Goal: Transaction & Acquisition: Purchase product/service

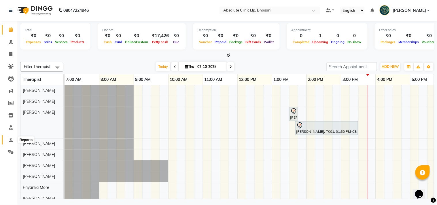
click at [10, 138] on icon at bounding box center [11, 140] width 4 height 4
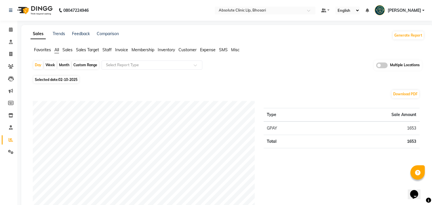
click at [107, 50] on span "Staff" at bounding box center [107, 49] width 9 height 5
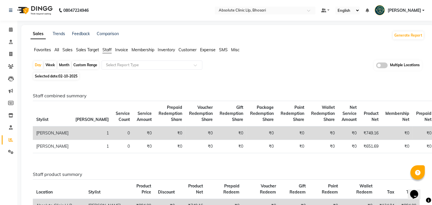
click at [66, 65] on div "Month" at bounding box center [64, 65] width 13 height 8
select select "10"
select select "2025"
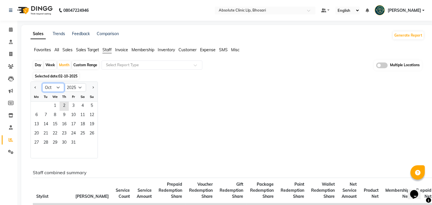
click at [57, 88] on select "Jan Feb Mar Apr May Jun [DATE] Aug Sep Oct Nov Dec" at bounding box center [53, 87] width 22 height 9
select select "9"
click at [42, 83] on select "Jan Feb Mar Apr May Jun [DATE] Aug Sep Oct Nov Dec" at bounding box center [53, 87] width 22 height 9
click at [46, 144] on span "30" at bounding box center [45, 143] width 9 height 9
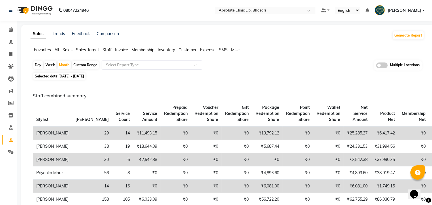
click at [37, 7] on img at bounding box center [34, 10] width 39 height 16
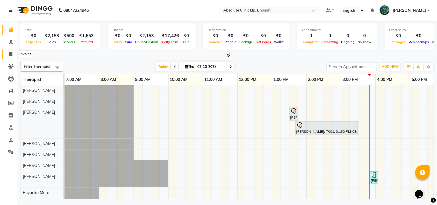
click at [11, 56] on icon at bounding box center [10, 54] width 3 height 4
select select "service"
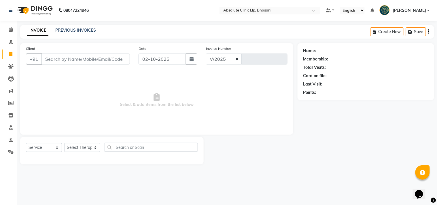
select select "4706"
type input "2767"
click at [51, 147] on select "Select Service Product Membership Package Voucher Prepaid Gift Card" at bounding box center [44, 147] width 36 height 9
select select "product"
click at [26, 143] on select "Select Service Product Membership Package Voucher Prepaid Gift Card" at bounding box center [44, 147] width 36 height 9
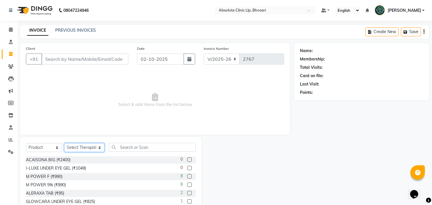
click at [87, 145] on select "Select Therapist [PERSON_NAME] [PERSON_NAME] [PERSON_NAME] [PERSON_NAME] [PERSO…" at bounding box center [84, 147] width 40 height 9
select select "77185"
click at [64, 143] on select "Select Therapist [PERSON_NAME] [PERSON_NAME] [PERSON_NAME] [PERSON_NAME] [PERSO…" at bounding box center [84, 147] width 40 height 9
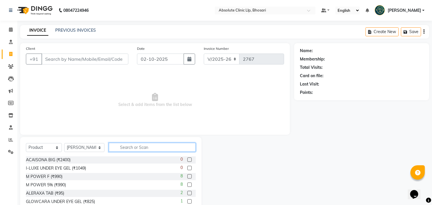
click at [127, 147] on input "text" at bounding box center [152, 147] width 87 height 9
click at [187, 177] on label at bounding box center [189, 176] width 4 height 4
click at [187, 177] on input "checkbox" at bounding box center [189, 177] width 4 height 4
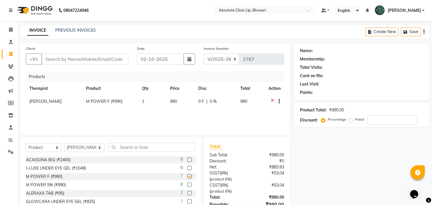
checkbox input "false"
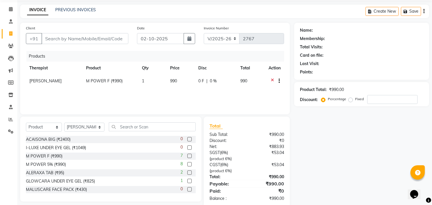
scroll to position [31, 0]
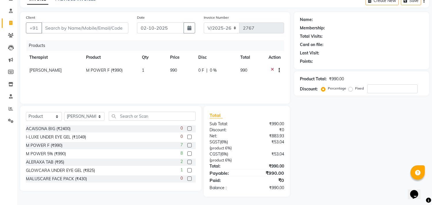
click at [355, 88] on label "Fixed" at bounding box center [359, 88] width 9 height 5
click at [351, 88] on input "Fixed" at bounding box center [352, 88] width 4 height 4
radio input "true"
click at [370, 89] on input "number" at bounding box center [392, 88] width 50 height 9
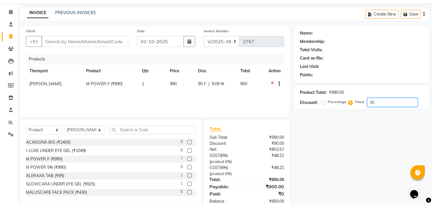
scroll to position [12, 0]
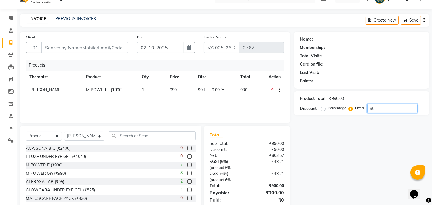
type input "90"
click at [348, 138] on div "Name: Membership: Total Visits: Card on file: Last Visit: Points: Product Total…" at bounding box center [363, 124] width 139 height 185
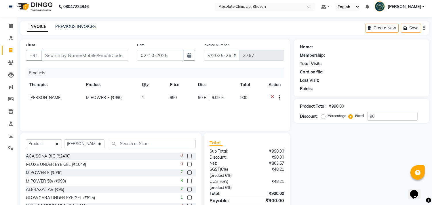
scroll to position [0, 0]
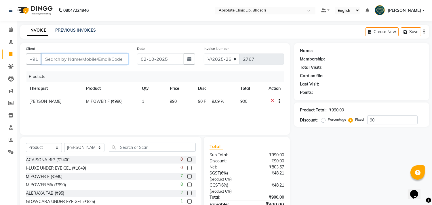
click at [59, 57] on input "Client" at bounding box center [84, 59] width 87 height 11
type input "s"
radio input "true"
type input "0"
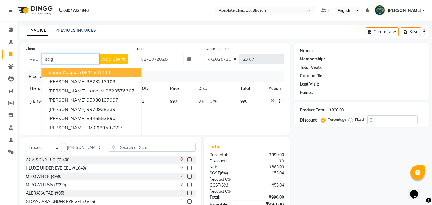
click at [65, 71] on span "Sagar Kaspate" at bounding box center [64, 72] width 33 height 6
type input "9511541111"
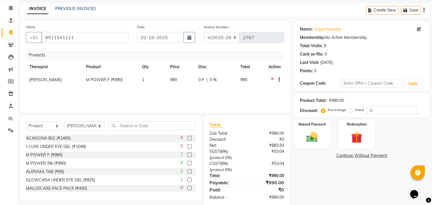
scroll to position [31, 0]
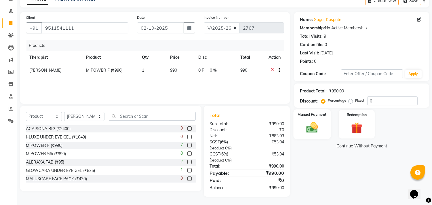
click at [305, 126] on img at bounding box center [312, 128] width 19 height 14
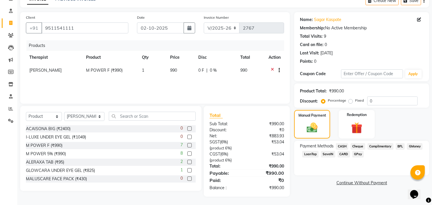
click at [359, 153] on span "GPay" at bounding box center [358, 154] width 12 height 7
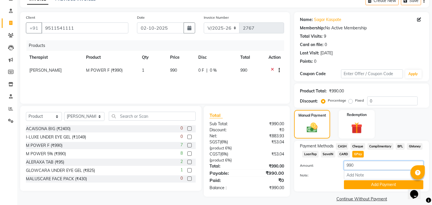
drag, startPoint x: 370, startPoint y: 165, endPoint x: 331, endPoint y: 166, distance: 38.9
click at [331, 166] on div "Amount: 990" at bounding box center [362, 166] width 132 height 10
type input "900"
click at [329, 166] on label "Amount:" at bounding box center [318, 165] width 44 height 5
click at [330, 178] on div "Note:" at bounding box center [362, 175] width 132 height 10
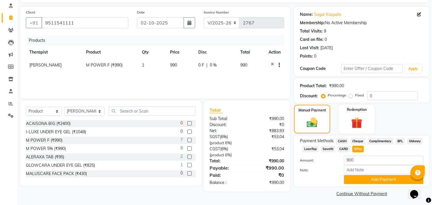
scroll to position [38, 0]
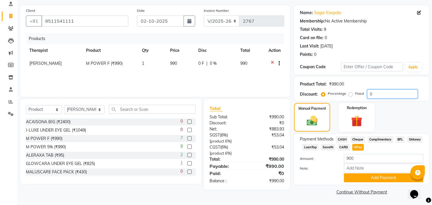
drag, startPoint x: 377, startPoint y: 95, endPoint x: 363, endPoint y: 96, distance: 13.8
click at [363, 96] on div "Percentage Fixed 0" at bounding box center [369, 94] width 95 height 9
type input "90"
click at [355, 93] on label "Fixed" at bounding box center [359, 93] width 9 height 5
click at [350, 93] on input "Fixed" at bounding box center [352, 94] width 4 height 4
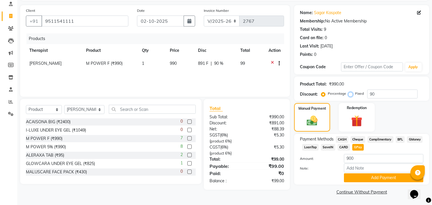
radio input "true"
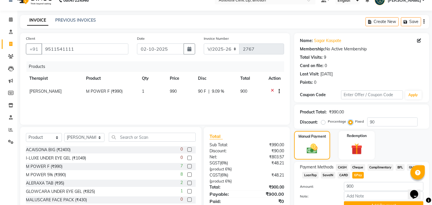
scroll to position [0, 0]
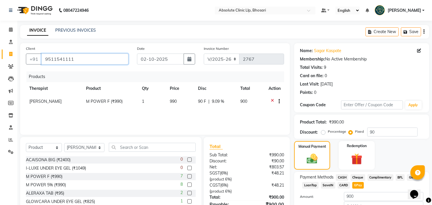
drag, startPoint x: 79, startPoint y: 58, endPoint x: 39, endPoint y: 65, distance: 40.9
click at [39, 65] on div "Client [PHONE_NUMBER]" at bounding box center [77, 57] width 111 height 24
type input "m"
radio input "true"
type input "0"
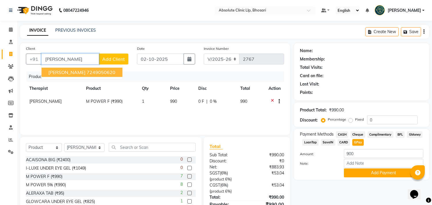
click at [94, 71] on ngb-highlight "7249050620" at bounding box center [101, 72] width 29 height 6
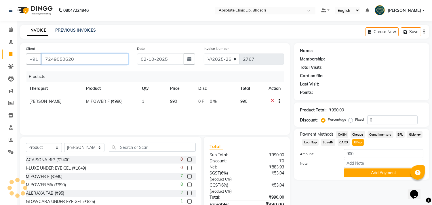
type input "7249050620"
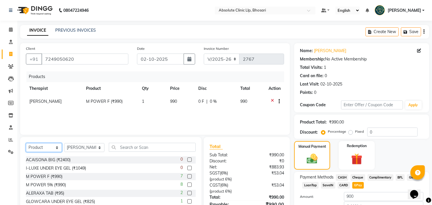
click at [48, 145] on select "Select Service Product Membership Package Voucher Prepaid Gift Card" at bounding box center [44, 147] width 36 height 9
click at [26, 143] on select "Select Service Product Membership Package Voucher Prepaid Gift Card" at bounding box center [44, 147] width 36 height 9
drag, startPoint x: 84, startPoint y: 150, endPoint x: 86, endPoint y: 145, distance: 5.7
click at [84, 150] on select "Select Therapist [PERSON_NAME] [PERSON_NAME] [PERSON_NAME] [PERSON_NAME] [PERSO…" at bounding box center [84, 147] width 40 height 9
select select "28331"
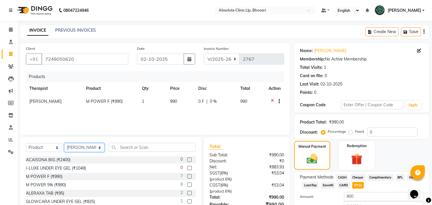
click at [64, 143] on select "Select Therapist [PERSON_NAME] [PERSON_NAME] [PERSON_NAME] [PERSON_NAME] [PERSO…" at bounding box center [84, 147] width 40 height 9
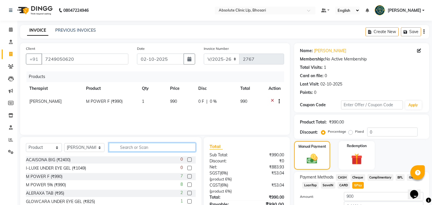
click at [130, 145] on input "text" at bounding box center [152, 147] width 87 height 9
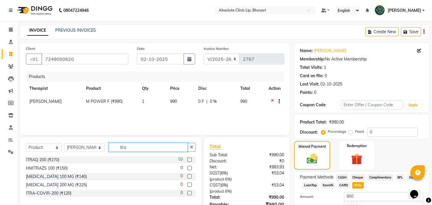
type input "itra"
click at [191, 160] on label at bounding box center [189, 160] width 4 height 4
click at [191, 160] on input "checkbox" at bounding box center [189, 160] width 4 height 4
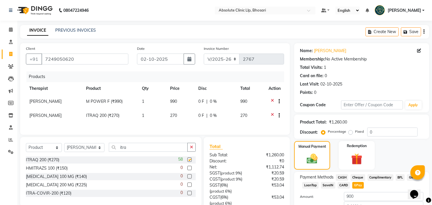
checkbox input "false"
drag, startPoint x: 132, startPoint y: 148, endPoint x: 106, endPoint y: 151, distance: 25.8
click at [109, 151] on input "itra" at bounding box center [148, 147] width 79 height 9
click at [272, 99] on icon at bounding box center [272, 101] width 3 height 7
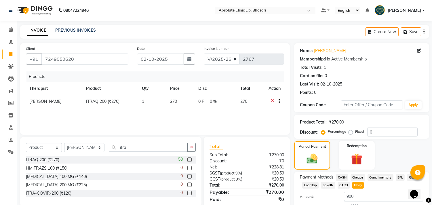
click at [143, 100] on span "1" at bounding box center [143, 101] width 2 height 5
select select "28331"
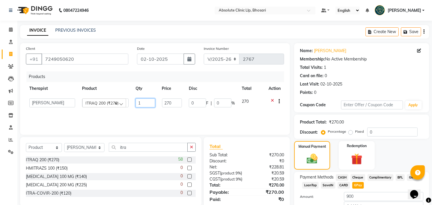
drag, startPoint x: 143, startPoint y: 100, endPoint x: 136, endPoint y: 103, distance: 6.7
click at [136, 103] on input "1" at bounding box center [146, 102] width 20 height 9
type input "6"
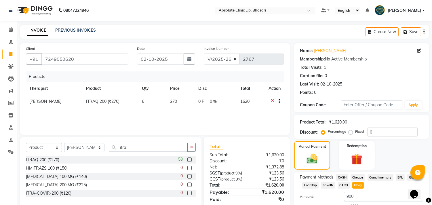
click at [159, 121] on div "Products Therapist Product Qty Price Disc Total Action [PERSON_NAME] ITRAQ 200 …" at bounding box center [155, 100] width 258 height 58
drag, startPoint x: 101, startPoint y: 147, endPoint x: 93, endPoint y: 147, distance: 8.4
click at [93, 147] on div "Select Service Product Membership Package Voucher Prepaid Gift Card Select Ther…" at bounding box center [111, 150] width 170 height 14
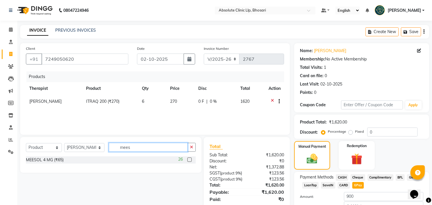
type input "mees"
click at [189, 160] on label at bounding box center [189, 160] width 4 height 4
click at [189, 160] on input "checkbox" at bounding box center [189, 160] width 4 height 4
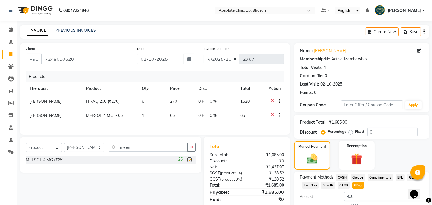
checkbox input "false"
click at [145, 117] on td "1" at bounding box center [153, 116] width 28 height 14
select select "28331"
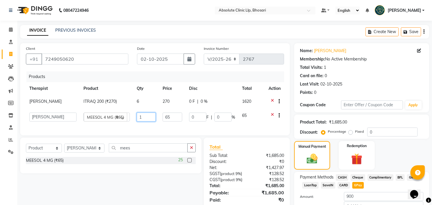
drag, startPoint x: 138, startPoint y: 116, endPoint x: 134, endPoint y: 116, distance: 4.0
click at [134, 116] on td "1" at bounding box center [146, 117] width 26 height 16
type input "6"
click at [162, 126] on div "Products Therapist Product Qty Price Disc Total Action [PERSON_NAME] ITRAQ 200 …" at bounding box center [155, 100] width 258 height 58
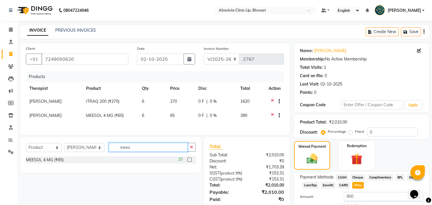
drag, startPoint x: 128, startPoint y: 153, endPoint x: 107, endPoint y: 155, distance: 20.5
click at [109, 152] on input "mees" at bounding box center [148, 147] width 79 height 9
type input "daw"
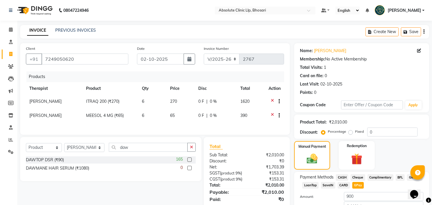
click at [189, 162] on label at bounding box center [189, 160] width 4 height 4
click at [189, 162] on input "checkbox" at bounding box center [189, 160] width 4 height 4
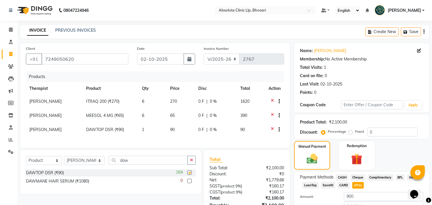
checkbox input "false"
drag, startPoint x: 110, startPoint y: 167, endPoint x: 103, endPoint y: 167, distance: 7.8
click at [103, 167] on div "Select Service Product Membership Package Voucher Prepaid Gift Card Select Ther…" at bounding box center [111, 163] width 170 height 14
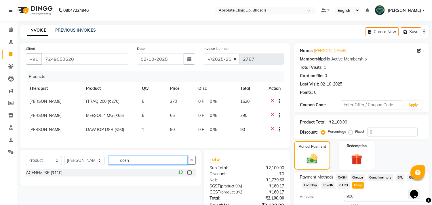
type input "acen"
click at [189, 175] on label at bounding box center [189, 172] width 4 height 4
click at [189, 175] on input "checkbox" at bounding box center [189, 173] width 4 height 4
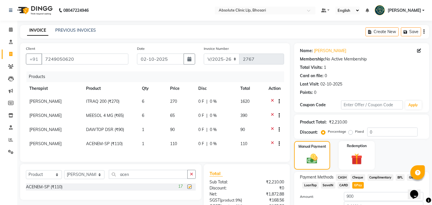
checkbox input "false"
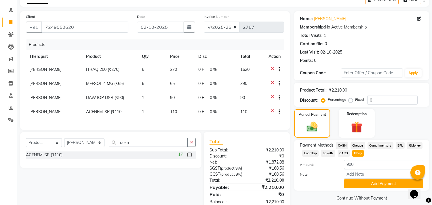
scroll to position [31, 0]
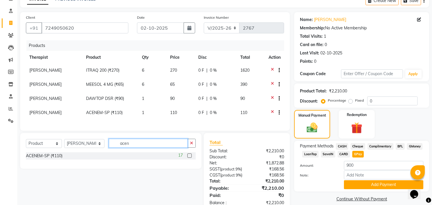
drag, startPoint x: 131, startPoint y: 147, endPoint x: 116, endPoint y: 149, distance: 15.3
click at [116, 148] on input "acen" at bounding box center [148, 143] width 79 height 9
type input "dus"
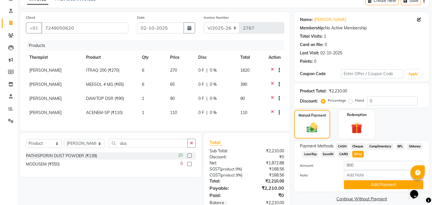
click at [190, 158] on label at bounding box center [189, 155] width 4 height 4
click at [190, 158] on input "checkbox" at bounding box center [189, 156] width 4 height 4
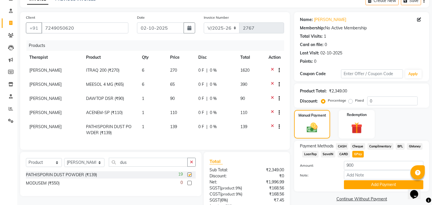
checkbox input "false"
drag, startPoint x: 127, startPoint y: 167, endPoint x: 105, endPoint y: 168, distance: 22.5
click at [109, 167] on input "dus" at bounding box center [148, 162] width 79 height 9
type input "fur"
click at [188, 177] on label at bounding box center [189, 174] width 4 height 4
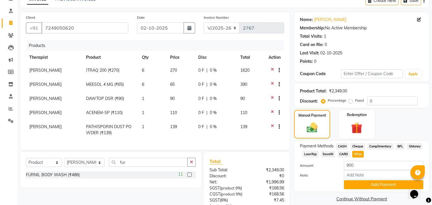
click at [188, 177] on input "checkbox" at bounding box center [189, 175] width 4 height 4
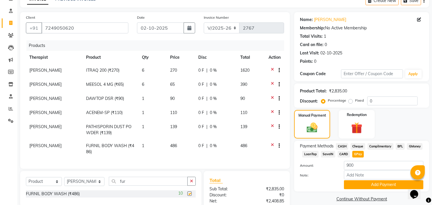
checkbox input "false"
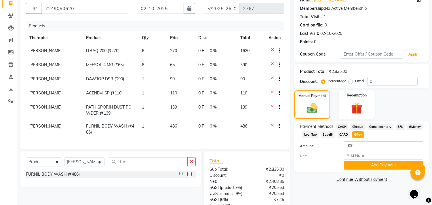
scroll to position [125, 0]
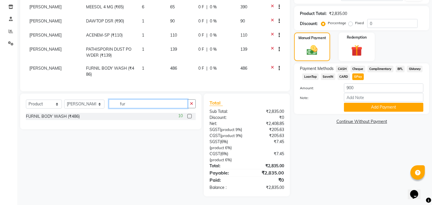
drag, startPoint x: 124, startPoint y: 91, endPoint x: 105, endPoint y: 94, distance: 19.5
click at [109, 99] on input "fur" at bounding box center [148, 103] width 79 height 9
type input "voda"
click at [189, 114] on label at bounding box center [189, 116] width 4 height 4
click at [189, 115] on input "checkbox" at bounding box center [189, 117] width 4 height 4
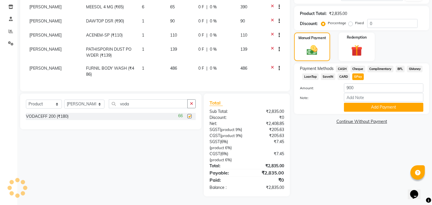
checkbox input "false"
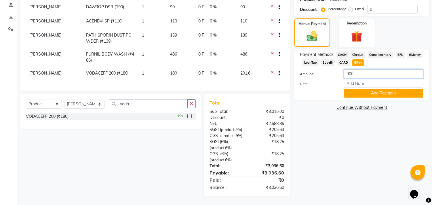
drag, startPoint x: 350, startPoint y: 71, endPoint x: 340, endPoint y: 72, distance: 10.4
click at [340, 72] on div "900" at bounding box center [384, 73] width 88 height 9
type input "3014"
click at [370, 92] on button "Add Payment" at bounding box center [383, 93] width 79 height 9
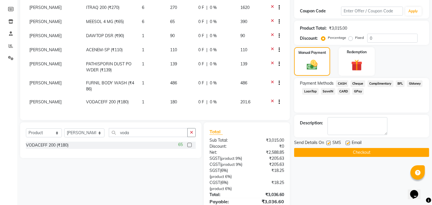
scroll to position [88, 0]
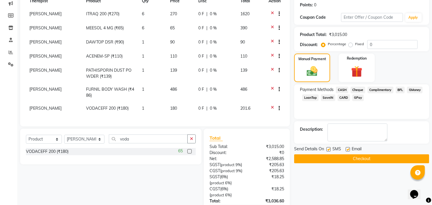
click at [355, 45] on label "Fixed" at bounding box center [359, 43] width 9 height 5
click at [350, 45] on input "Fixed" at bounding box center [352, 44] width 4 height 4
radio input "true"
drag, startPoint x: 372, startPoint y: 44, endPoint x: 367, endPoint y: 45, distance: 5.0
click at [367, 45] on input "0" at bounding box center [392, 44] width 50 height 9
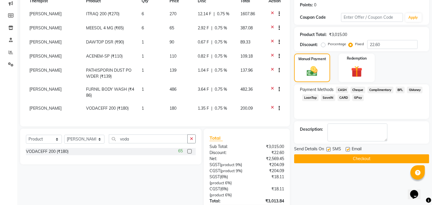
click at [392, 102] on div "Payment Methods CASH Cheque Complimentary BFL GMoney LoanTap SaveIN CARD GPay" at bounding box center [361, 101] width 135 height 35
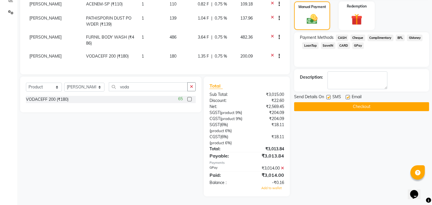
scroll to position [91, 0]
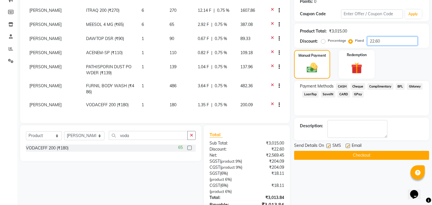
click at [379, 41] on input "22.60" at bounding box center [392, 41] width 50 height 9
click at [382, 40] on input "22.60" at bounding box center [392, 41] width 50 height 9
type input "22.76"
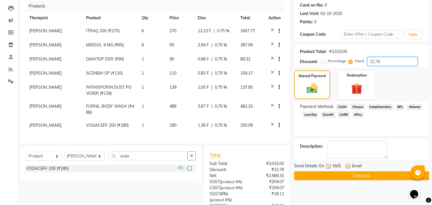
scroll to position [67, 0]
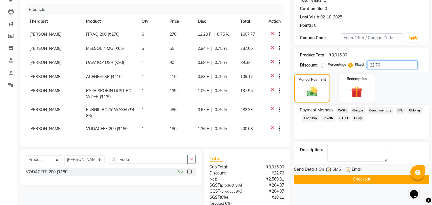
drag, startPoint x: 385, startPoint y: 64, endPoint x: 362, endPoint y: 65, distance: 23.0
click at [362, 65] on div "Percentage Fixed 22.76" at bounding box center [369, 64] width 95 height 9
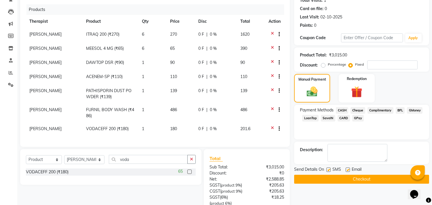
click at [247, 129] on span "201.6" at bounding box center [245, 128] width 10 height 5
select select "28331"
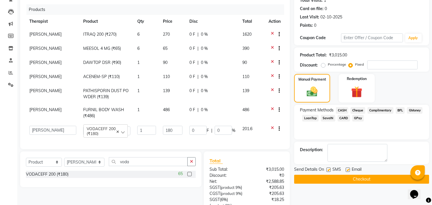
click at [247, 128] on span "201.6" at bounding box center [247, 128] width 10 height 5
click at [271, 127] on icon at bounding box center [272, 129] width 3 height 7
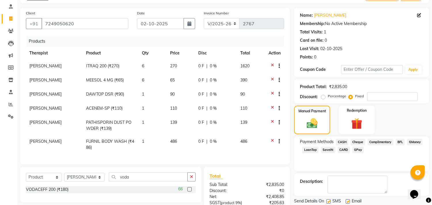
scroll to position [0, 0]
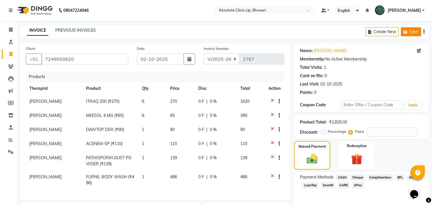
click at [415, 32] on button "Save" at bounding box center [411, 31] width 20 height 9
click at [8, 114] on icon at bounding box center [10, 115] width 5 height 4
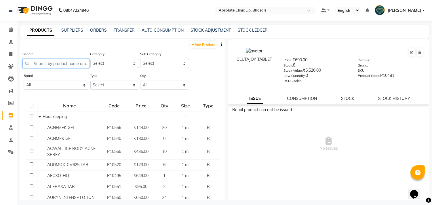
click at [67, 62] on input "text" at bounding box center [55, 63] width 67 height 9
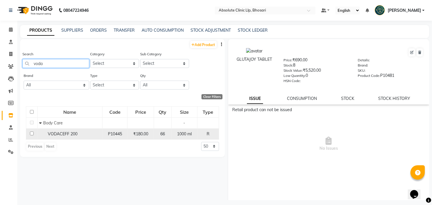
type input "voda"
click at [33, 134] on input "checkbox" at bounding box center [32, 134] width 4 height 4
checkbox input "true"
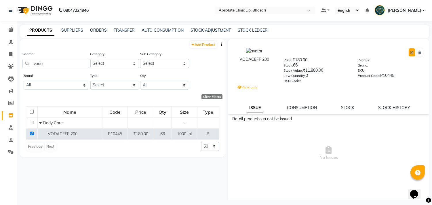
click at [410, 53] on icon at bounding box center [411, 52] width 3 height 3
select select "R"
select select "false"
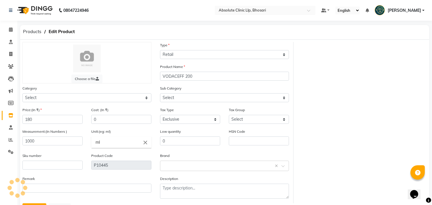
select select "648801150"
select select "648801160"
select select "1846"
click at [196, 117] on select "Select Inclusive Exclusive" at bounding box center [190, 119] width 60 height 9
select select "true"
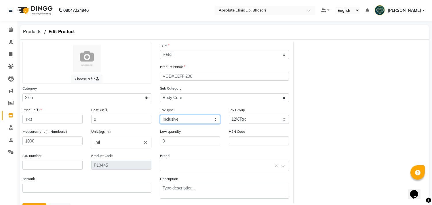
click at [160, 115] on select "Select Inclusive Exclusive" at bounding box center [190, 119] width 60 height 9
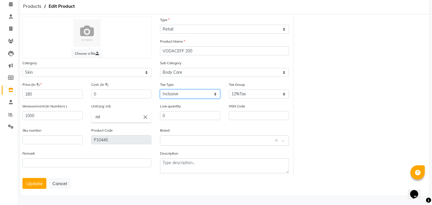
scroll to position [26, 0]
click at [33, 184] on button "Update" at bounding box center [34, 182] width 24 height 11
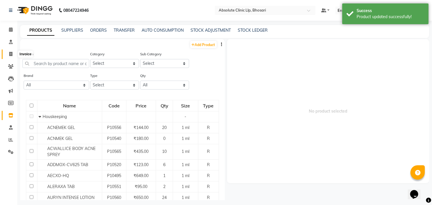
click at [10, 55] on icon at bounding box center [10, 54] width 3 height 4
select select "service"
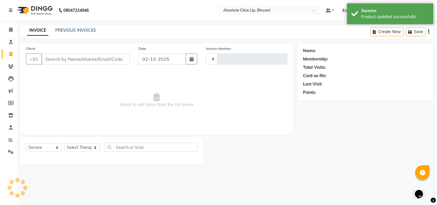
type input "2767"
select select "4706"
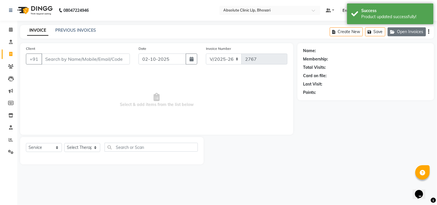
click at [408, 30] on button "Open Invoices" at bounding box center [407, 31] width 38 height 9
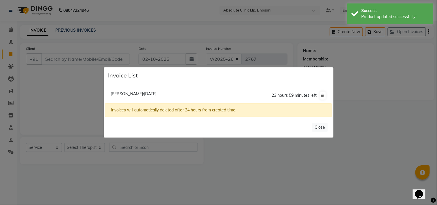
click at [151, 110] on div "Invoices will automatically deleted after 24 hours from created time." at bounding box center [218, 110] width 227 height 14
click at [124, 93] on span "[PERSON_NAME]/[DATE]" at bounding box center [134, 93] width 46 height 5
type input "7249050620"
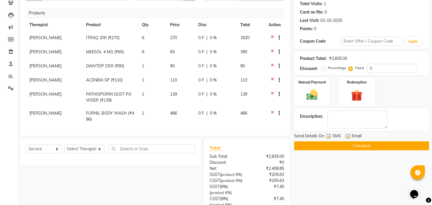
scroll to position [64, 0]
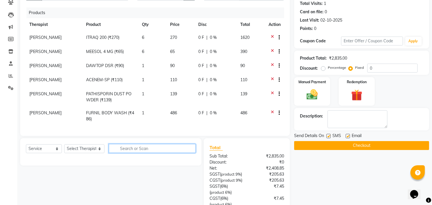
click at [139, 153] on input "text" at bounding box center [152, 148] width 87 height 9
type input "voda"
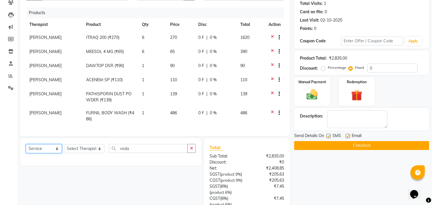
drag, startPoint x: 30, startPoint y: 153, endPoint x: 32, endPoint y: 150, distance: 3.8
click at [30, 153] on select "Select Service Product Membership Package Voucher Prepaid Gift Card" at bounding box center [44, 148] width 36 height 9
select select "product"
click at [26, 149] on select "Select Service Product Membership Package Voucher Prepaid Gift Card" at bounding box center [44, 148] width 36 height 9
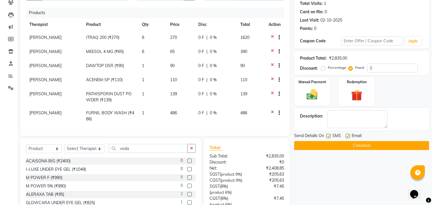
click at [71, 147] on div "Select Service Product Membership Package Voucher Prepaid Gift Card Select Ther…" at bounding box center [110, 180] width 181 height 85
click at [75, 152] on select "Select Therapist [PERSON_NAME] [PERSON_NAME] [PERSON_NAME] [PERSON_NAME] [PERSO…" at bounding box center [84, 148] width 40 height 9
select select "28331"
click at [64, 149] on select "Select Therapist [PERSON_NAME] [PERSON_NAME] [PERSON_NAME] [PERSON_NAME] [PERSO…" at bounding box center [84, 148] width 40 height 9
click at [143, 151] on input "voda" at bounding box center [148, 148] width 79 height 9
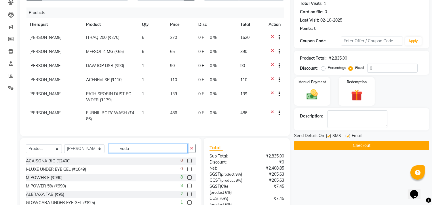
drag, startPoint x: 137, startPoint y: 153, endPoint x: 105, endPoint y: 157, distance: 32.2
click at [109, 153] on input "voda" at bounding box center [148, 148] width 79 height 9
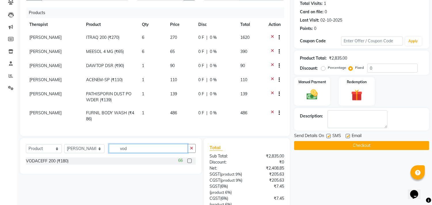
type input "voda"
click at [191, 163] on label at bounding box center [189, 161] width 4 height 4
click at [191, 163] on input "checkbox" at bounding box center [189, 161] width 4 height 4
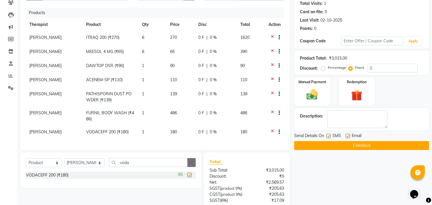
checkbox input "false"
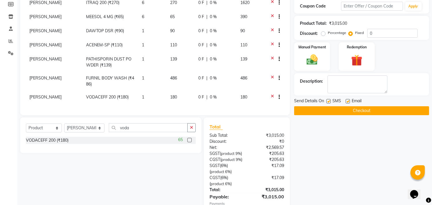
scroll to position [88, 0]
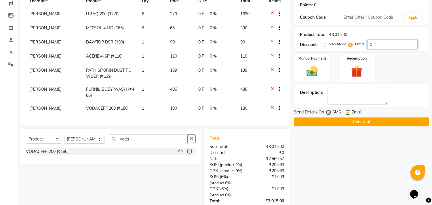
drag, startPoint x: 380, startPoint y: 43, endPoint x: 367, endPoint y: 45, distance: 13.8
click at [367, 45] on input "0" at bounding box center [392, 44] width 50 height 9
type input "1"
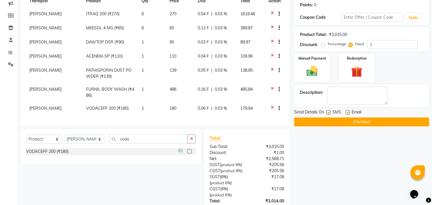
click at [416, 66] on div "Manual Payment Redemption" at bounding box center [362, 68] width 144 height 29
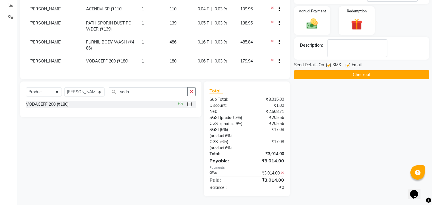
scroll to position [151, 0]
click at [321, 62] on span "Send Details On" at bounding box center [309, 65] width 30 height 7
click at [328, 63] on label at bounding box center [329, 65] width 4 height 4
click at [328, 64] on input "checkbox" at bounding box center [329, 66] width 4 height 4
checkbox input "false"
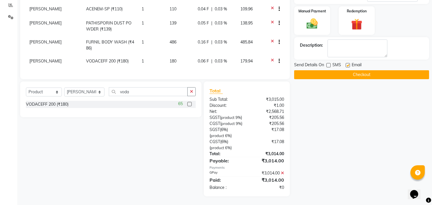
click at [347, 63] on label at bounding box center [348, 65] width 4 height 4
click at [347, 64] on input "checkbox" at bounding box center [348, 66] width 4 height 4
checkbox input "false"
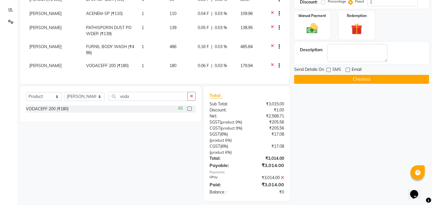
scroll to position [56, 0]
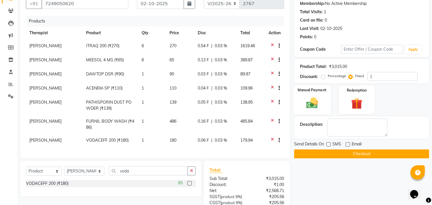
click at [313, 101] on img at bounding box center [312, 103] width 19 height 14
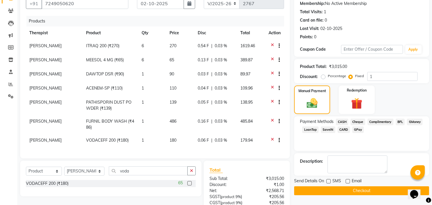
click at [357, 130] on span "GPay" at bounding box center [358, 129] width 12 height 7
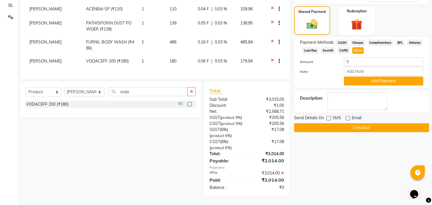
scroll to position [146, 0]
click at [367, 77] on button "Add Payment" at bounding box center [383, 81] width 79 height 9
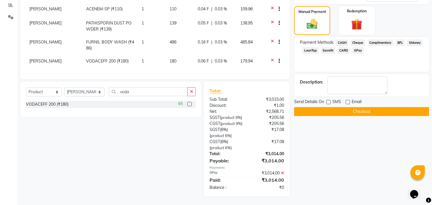
click at [357, 107] on button "Checkout" at bounding box center [361, 111] width 135 height 9
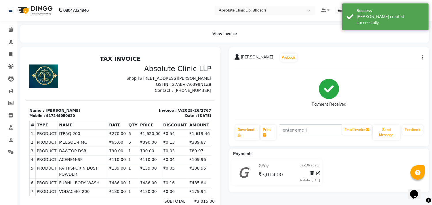
click at [43, 10] on img at bounding box center [34, 10] width 39 height 16
